Goal: Task Accomplishment & Management: Use online tool/utility

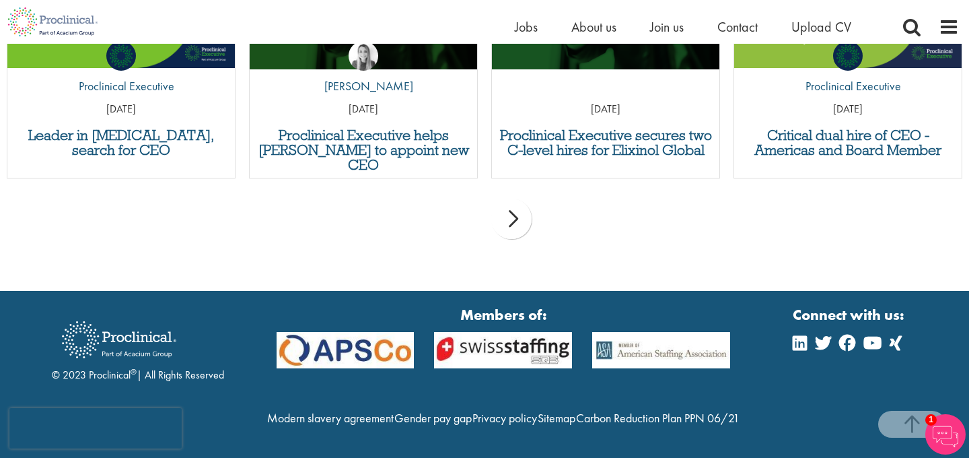
scroll to position [1236, 0]
click at [524, 23] on span "Jobs" at bounding box center [526, 26] width 23 height 17
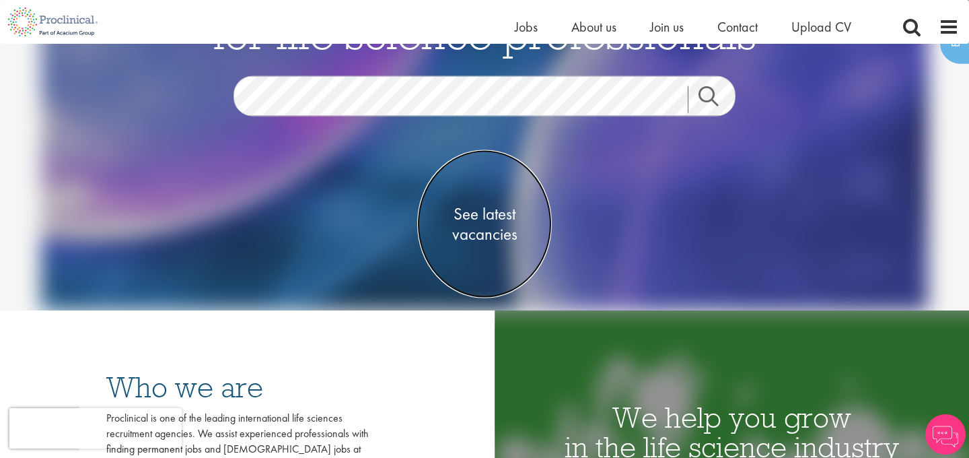
click at [484, 236] on span "See latest vacancies" at bounding box center [484, 224] width 135 height 40
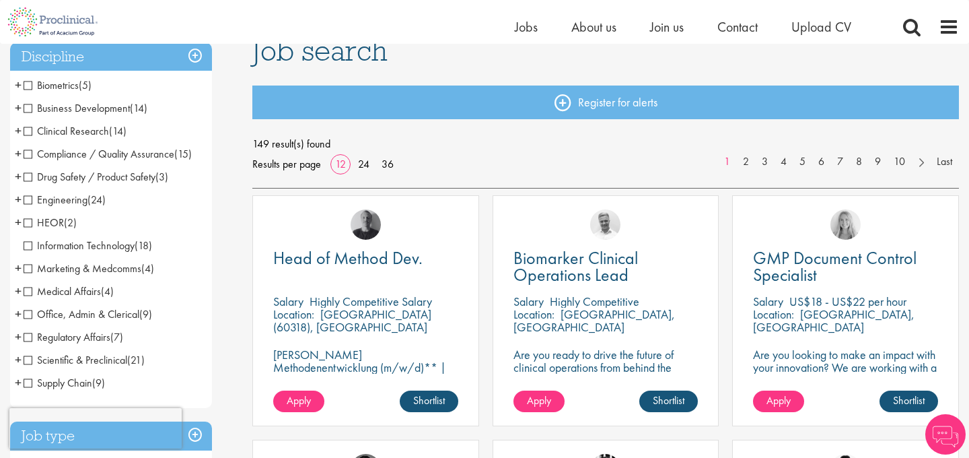
scroll to position [109, 0]
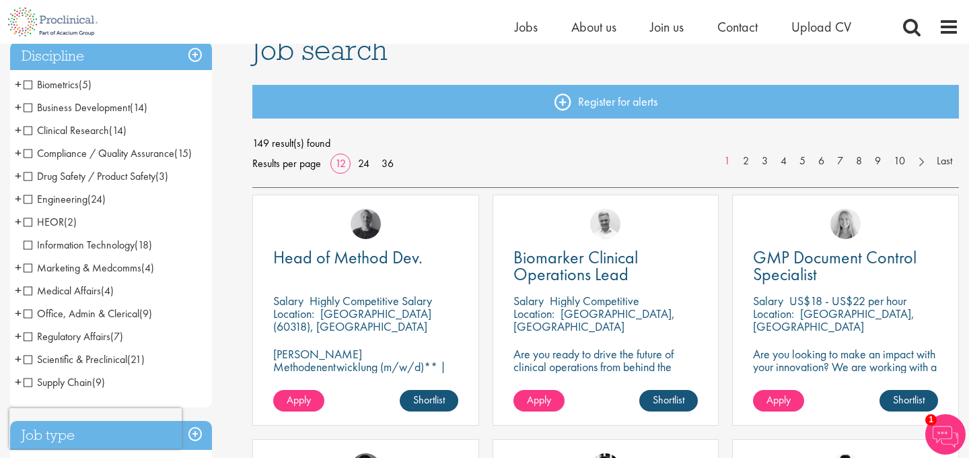
click at [129, 357] on span "(21)" at bounding box center [135, 359] width 17 height 14
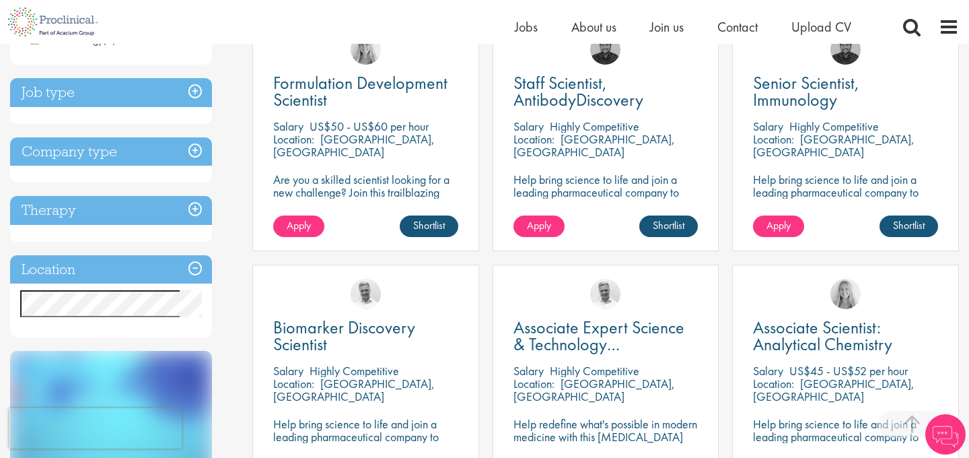
scroll to position [287, 0]
